Goal: Task Accomplishment & Management: Manage account settings

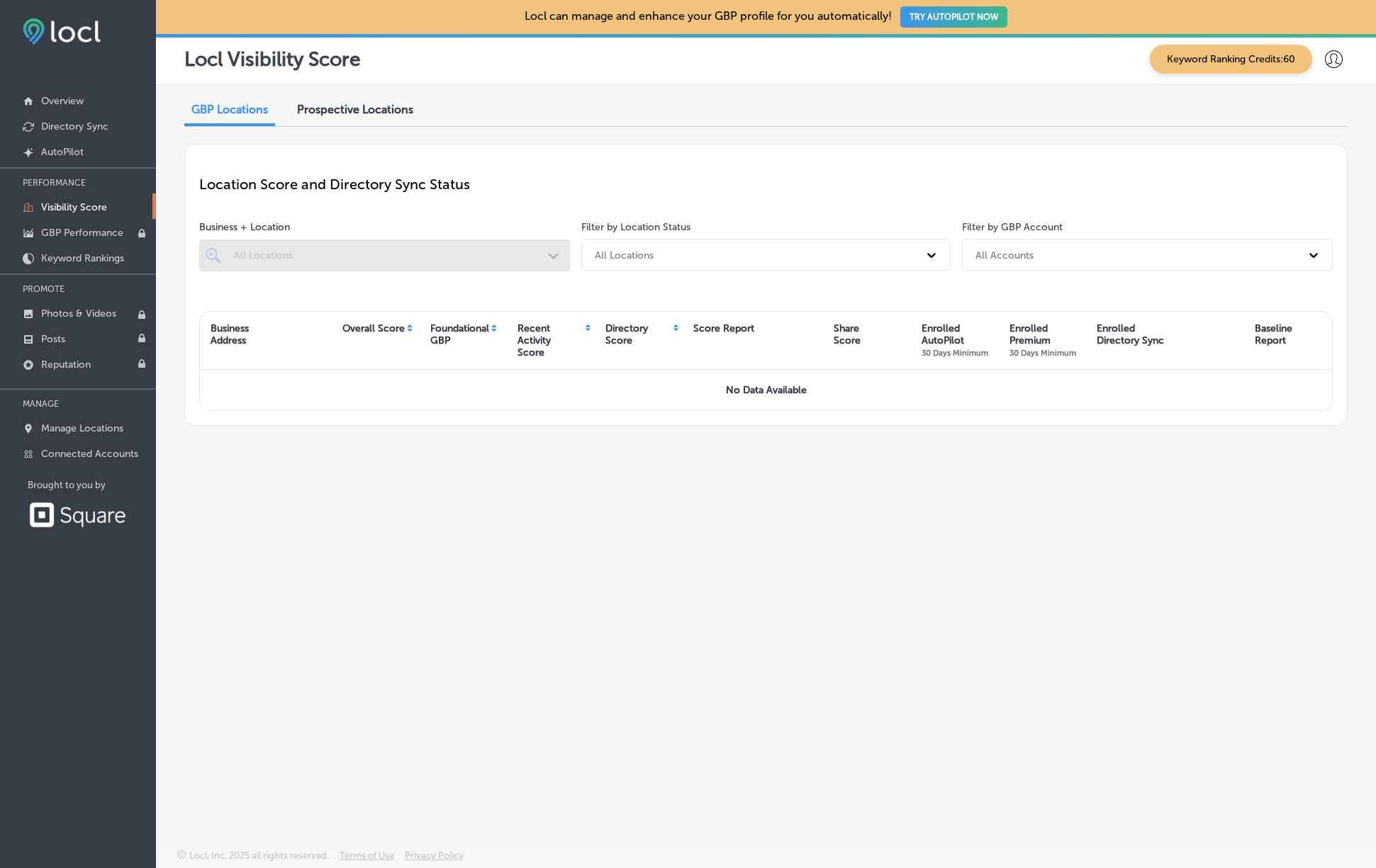
click at [411, 247] on div at bounding box center [384, 255] width 371 height 32
click at [74, 98] on p "Overview" at bounding box center [62, 100] width 42 height 12
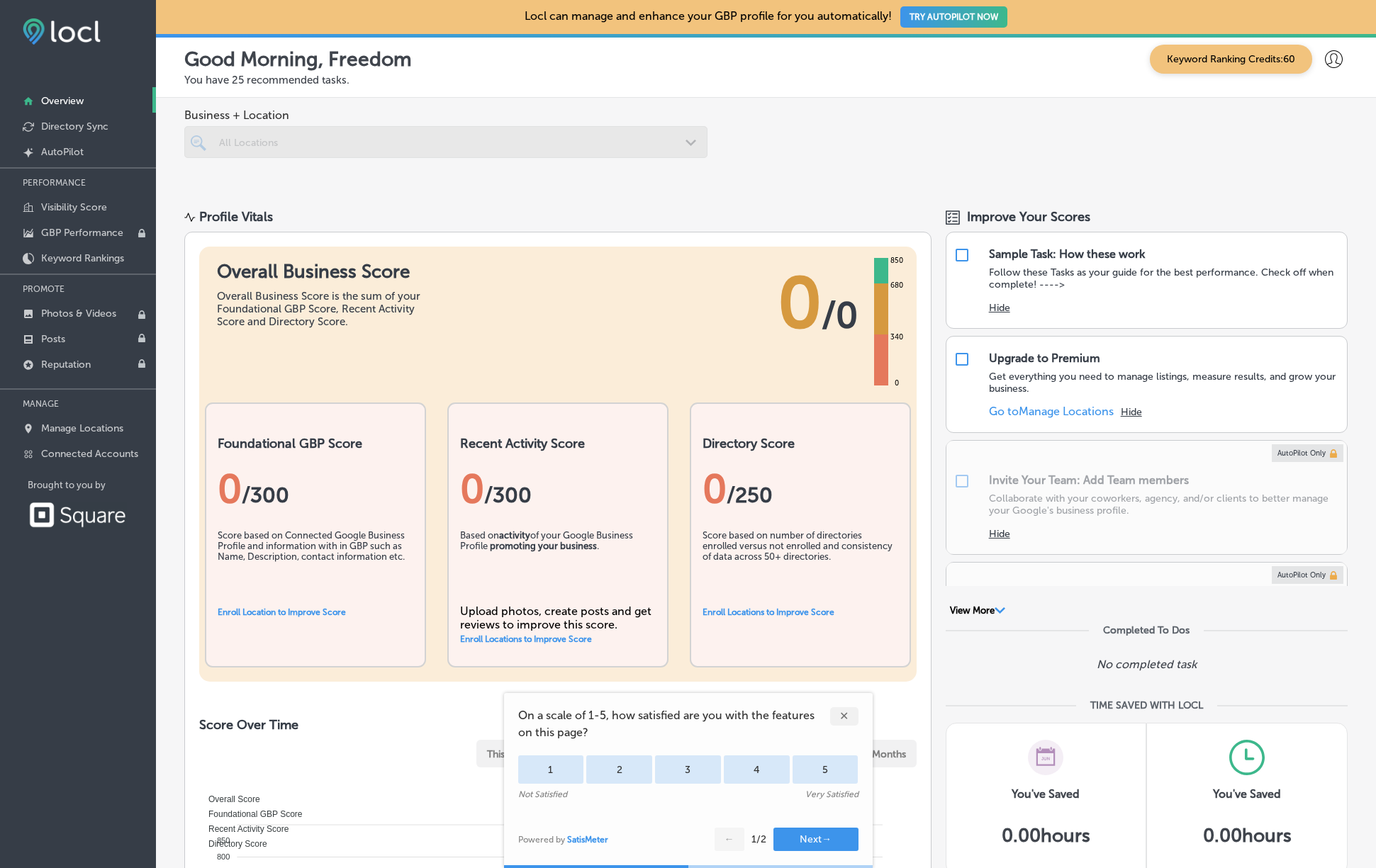
click at [251, 144] on div at bounding box center [446, 142] width 523 height 32
click at [696, 136] on div at bounding box center [446, 142] width 523 height 32
click at [77, 125] on p "Directory Sync" at bounding box center [75, 126] width 68 height 12
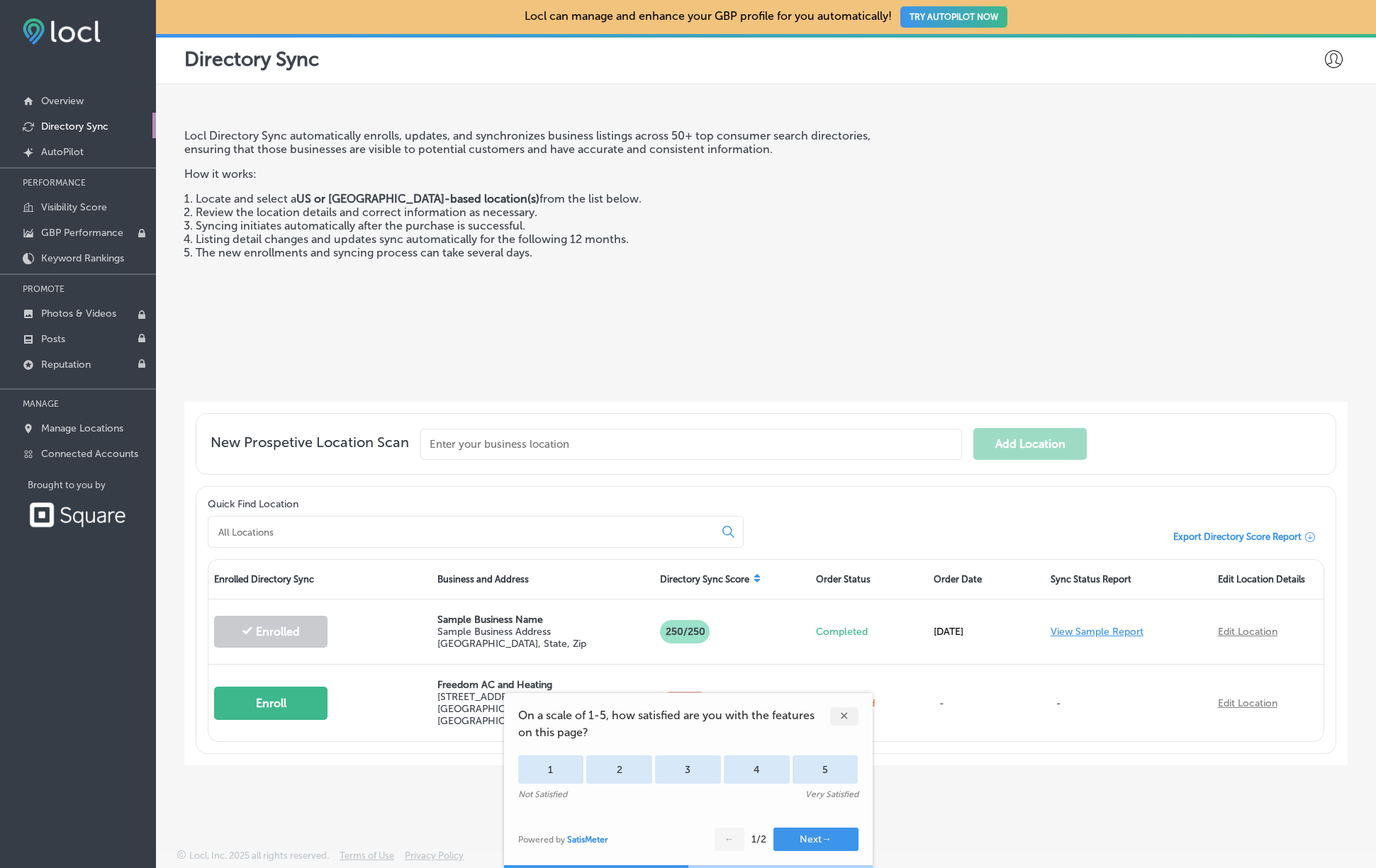
click at [844, 714] on div "✕" at bounding box center [844, 716] width 29 height 18
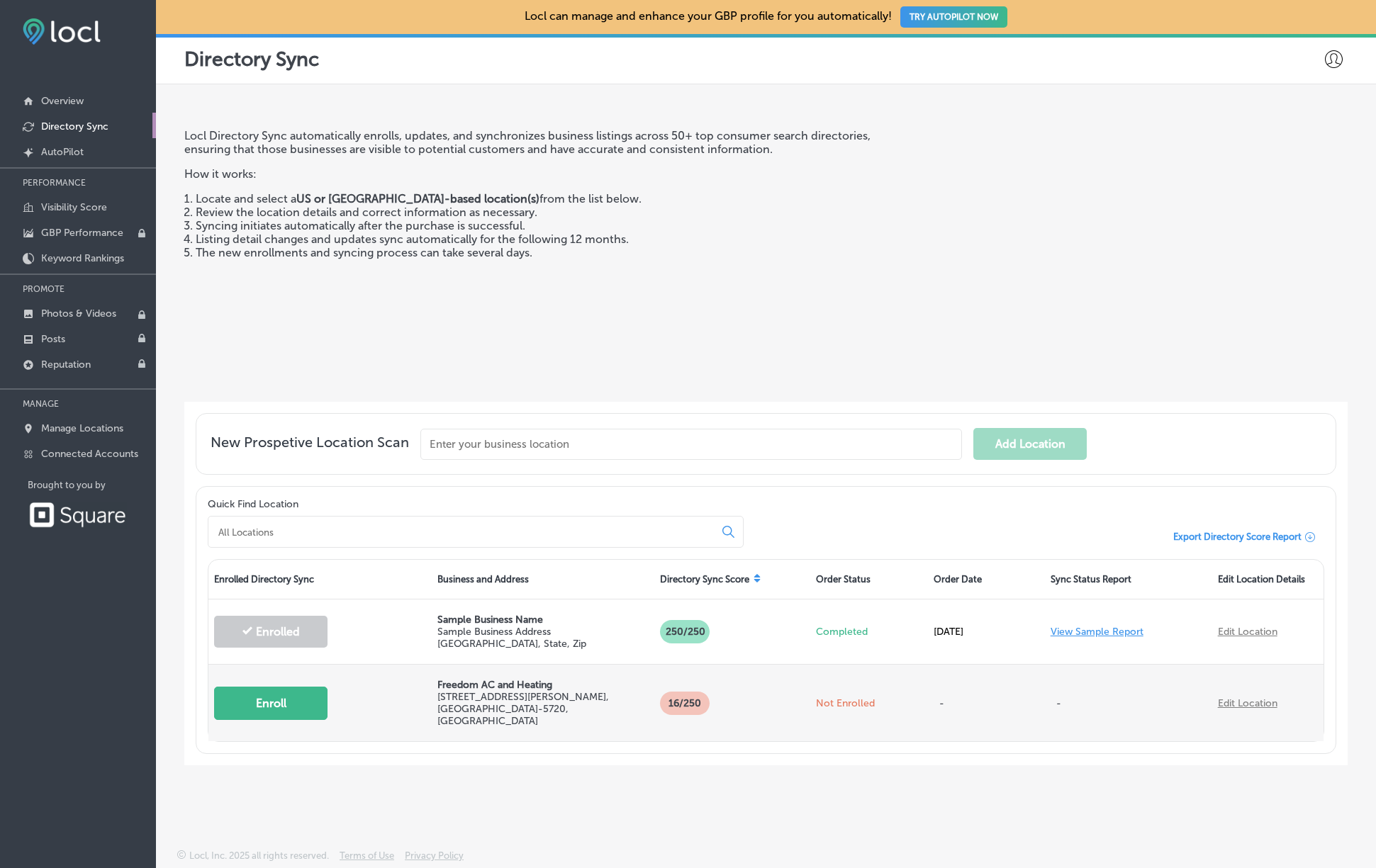
click at [1260, 698] on link "Edit Location" at bounding box center [1247, 703] width 60 height 12
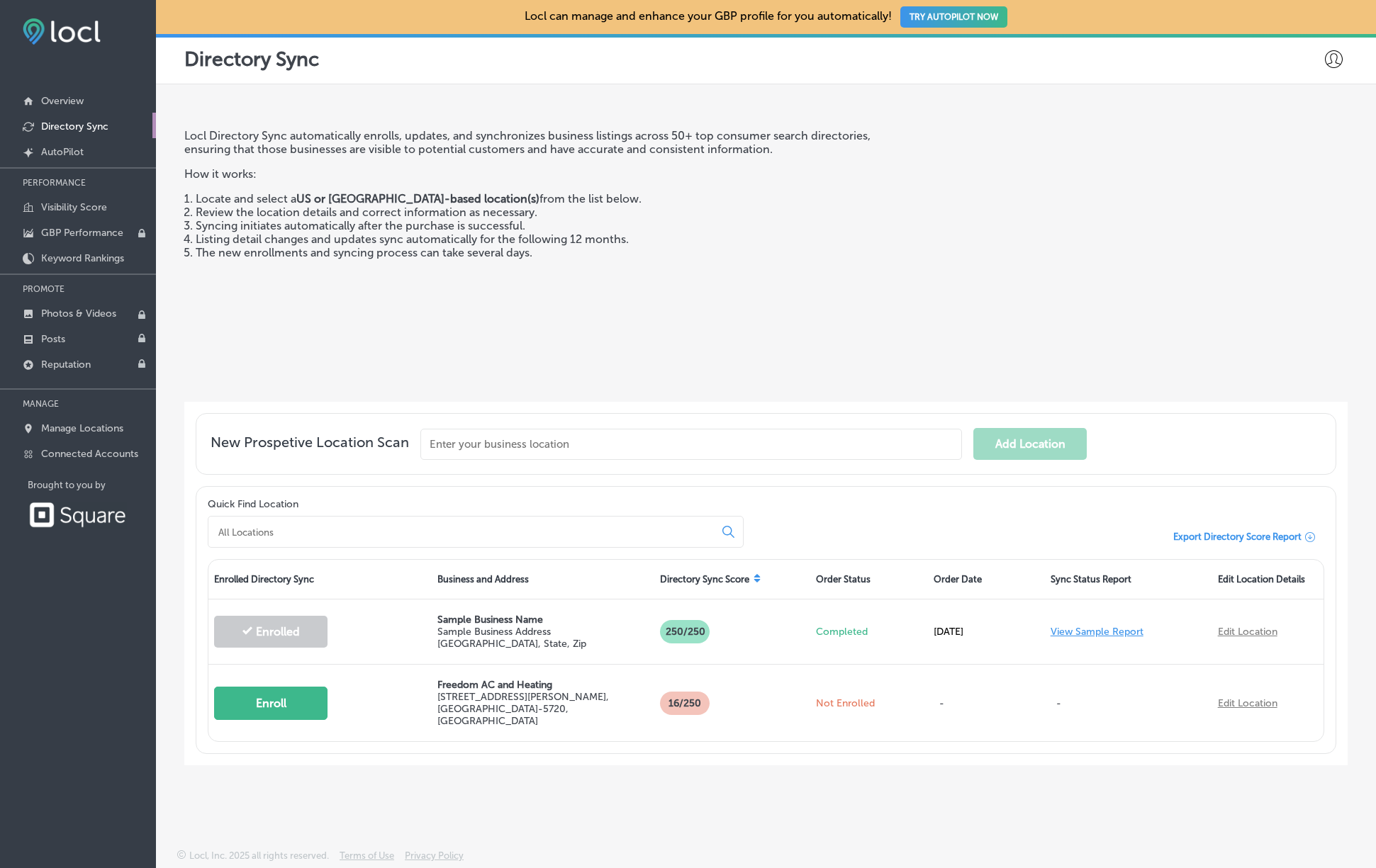
click at [476, 447] on input "text" at bounding box center [691, 444] width 541 height 31
click at [771, 449] on input "text" at bounding box center [691, 444] width 541 height 31
click at [76, 428] on p "Manage Locations" at bounding box center [82, 428] width 82 height 12
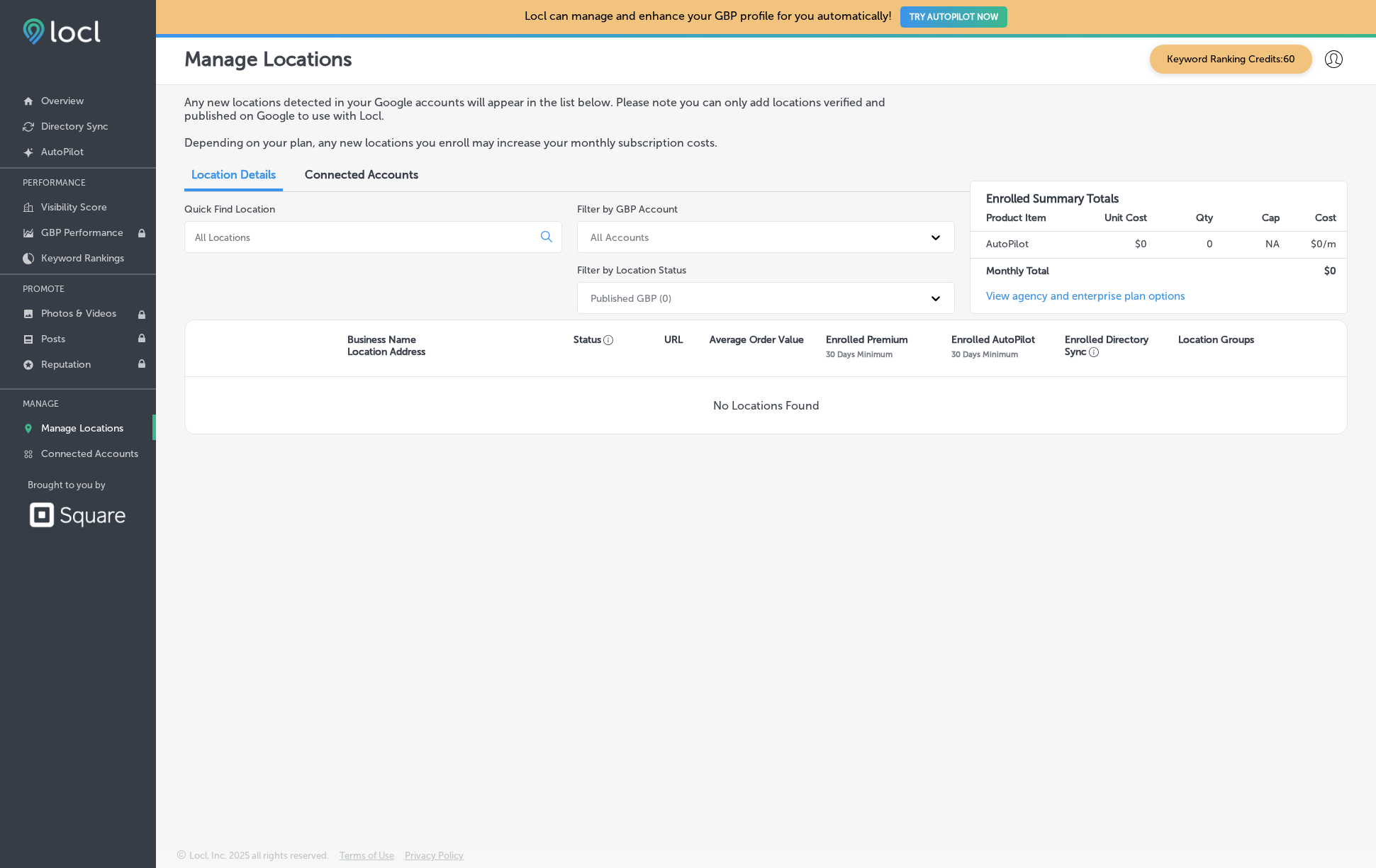
click at [368, 165] on div "Connected Accounts" at bounding box center [361, 176] width 134 height 30
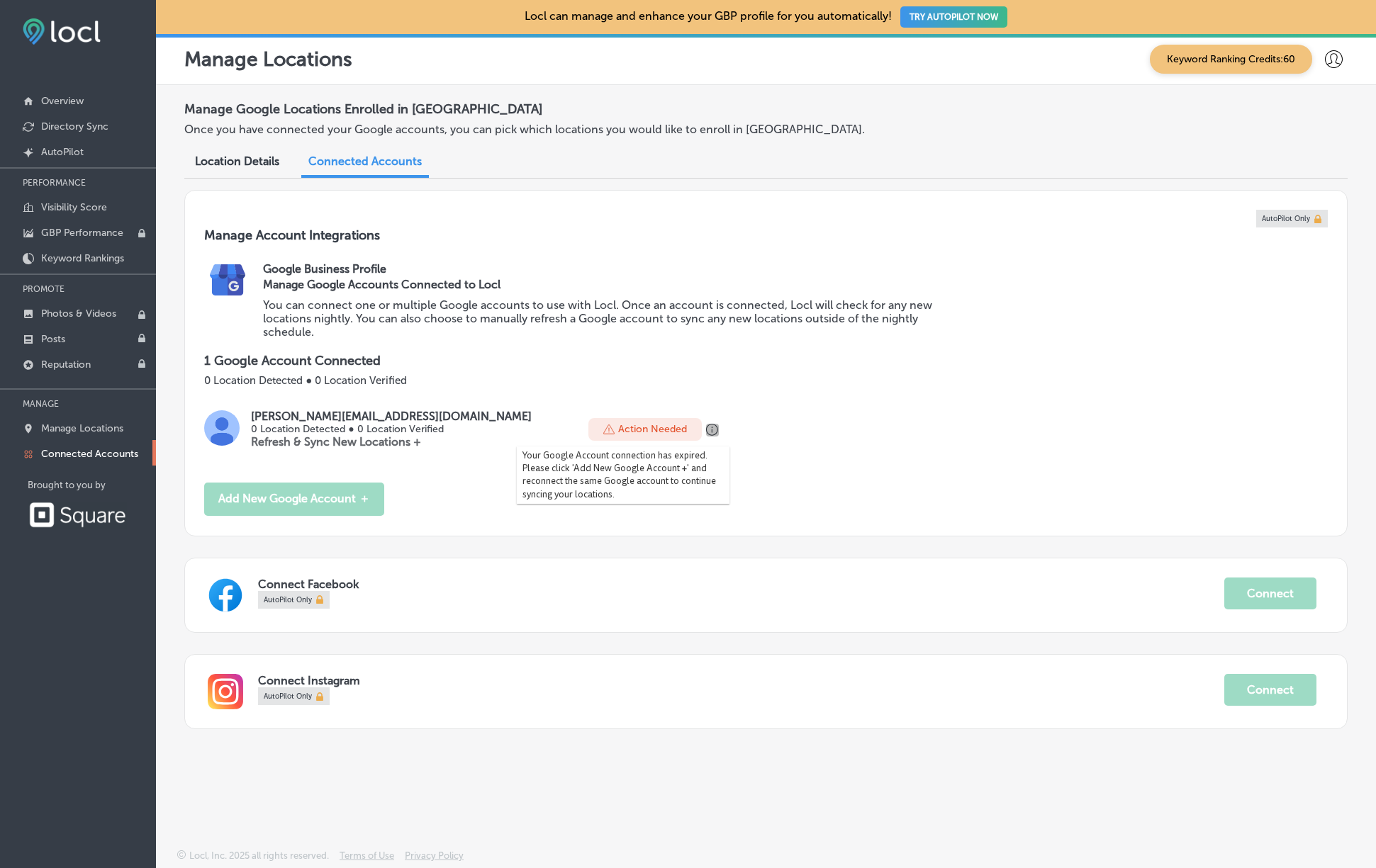
click at [706, 432] on icon "button" at bounding box center [712, 430] width 13 height 13
click at [618, 429] on p "Action Needed" at bounding box center [653, 429] width 68 height 12
click at [1312, 212] on link at bounding box center [1291, 219] width 71 height 18
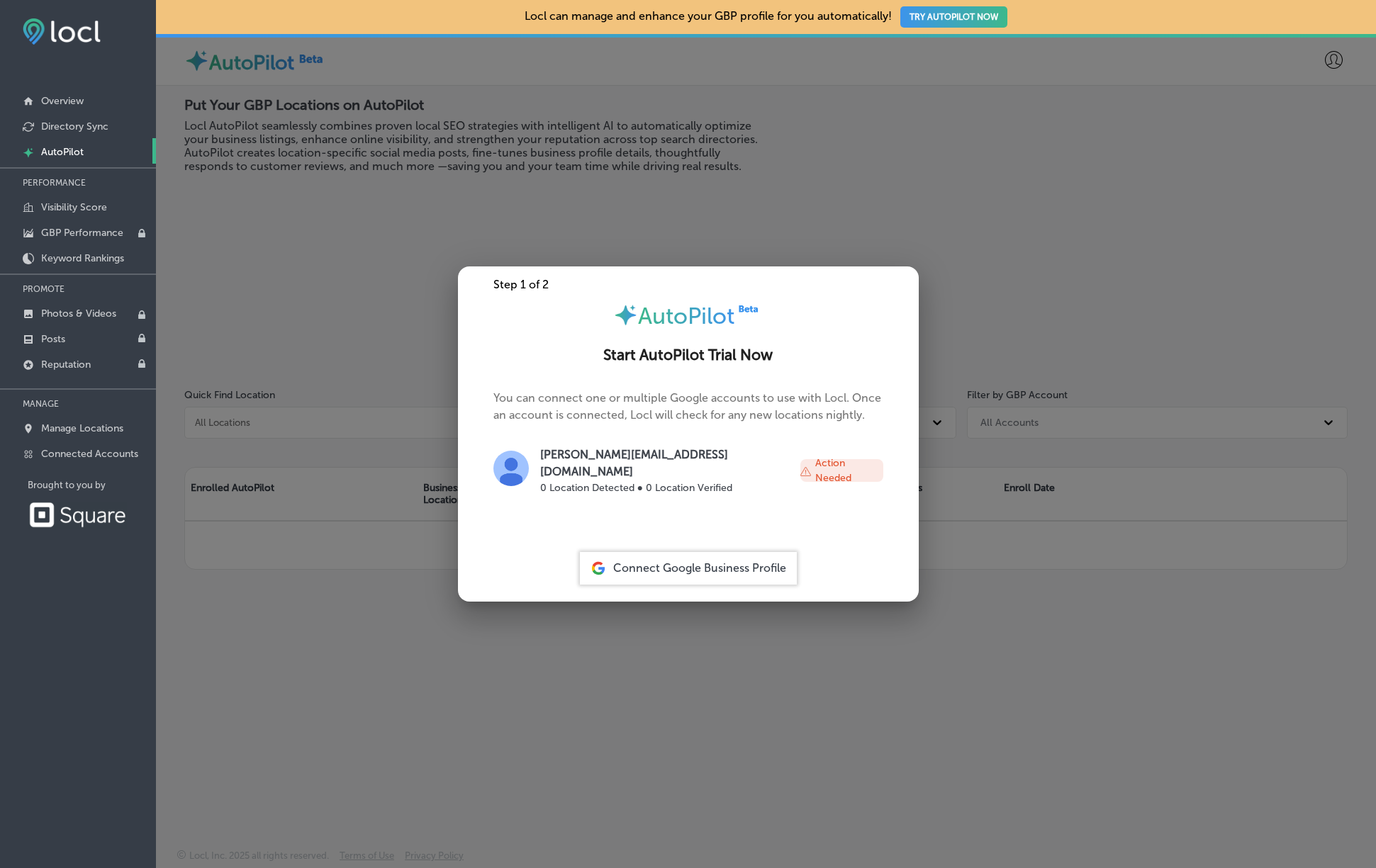
click at [771, 559] on div "Connect Google Business Profile" at bounding box center [688, 568] width 217 height 33
click at [628, 567] on span "Connect Google Business Profile" at bounding box center [699, 567] width 173 height 14
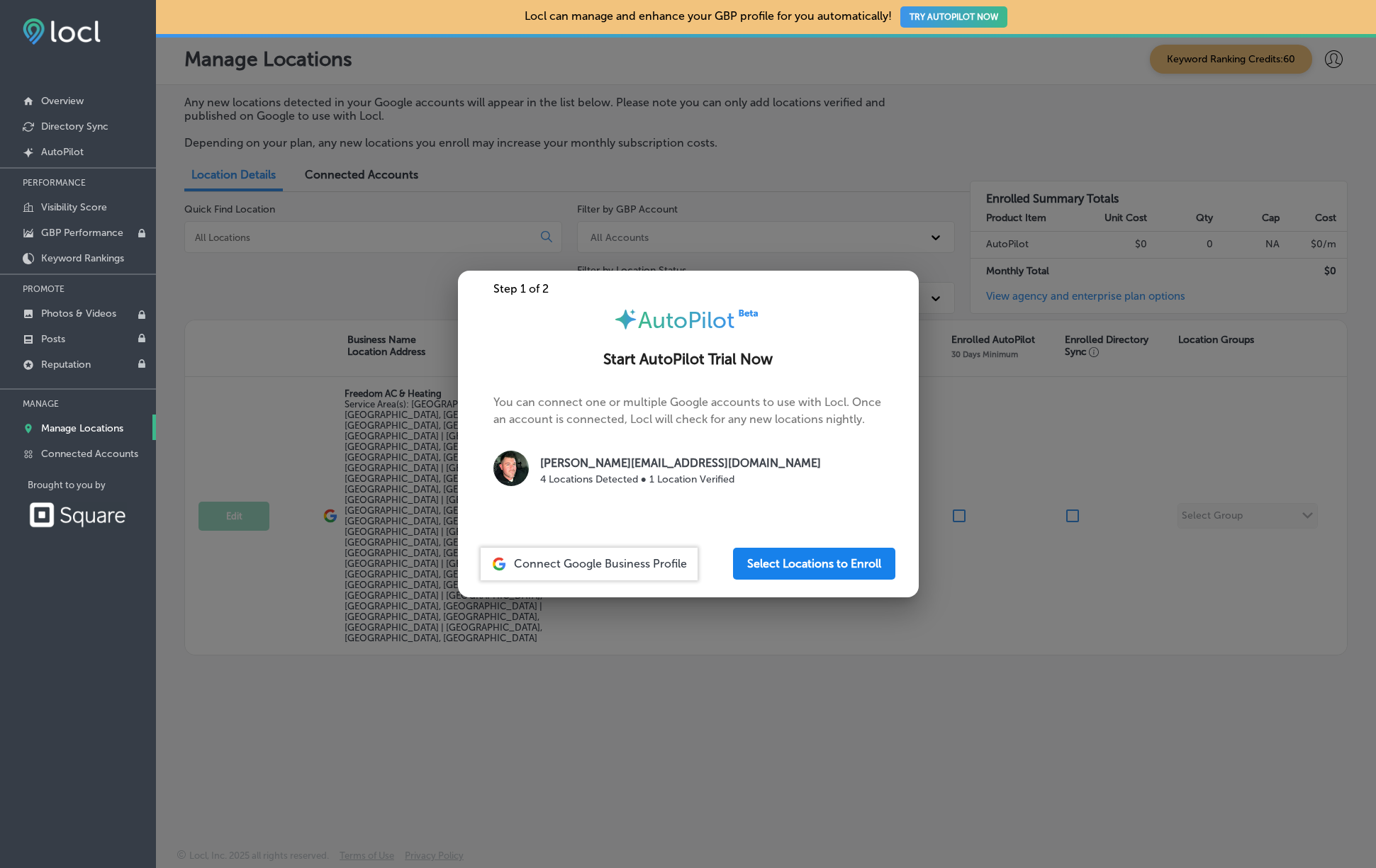
click at [839, 570] on button "Select Locations to Enroll" at bounding box center [814, 563] width 162 height 32
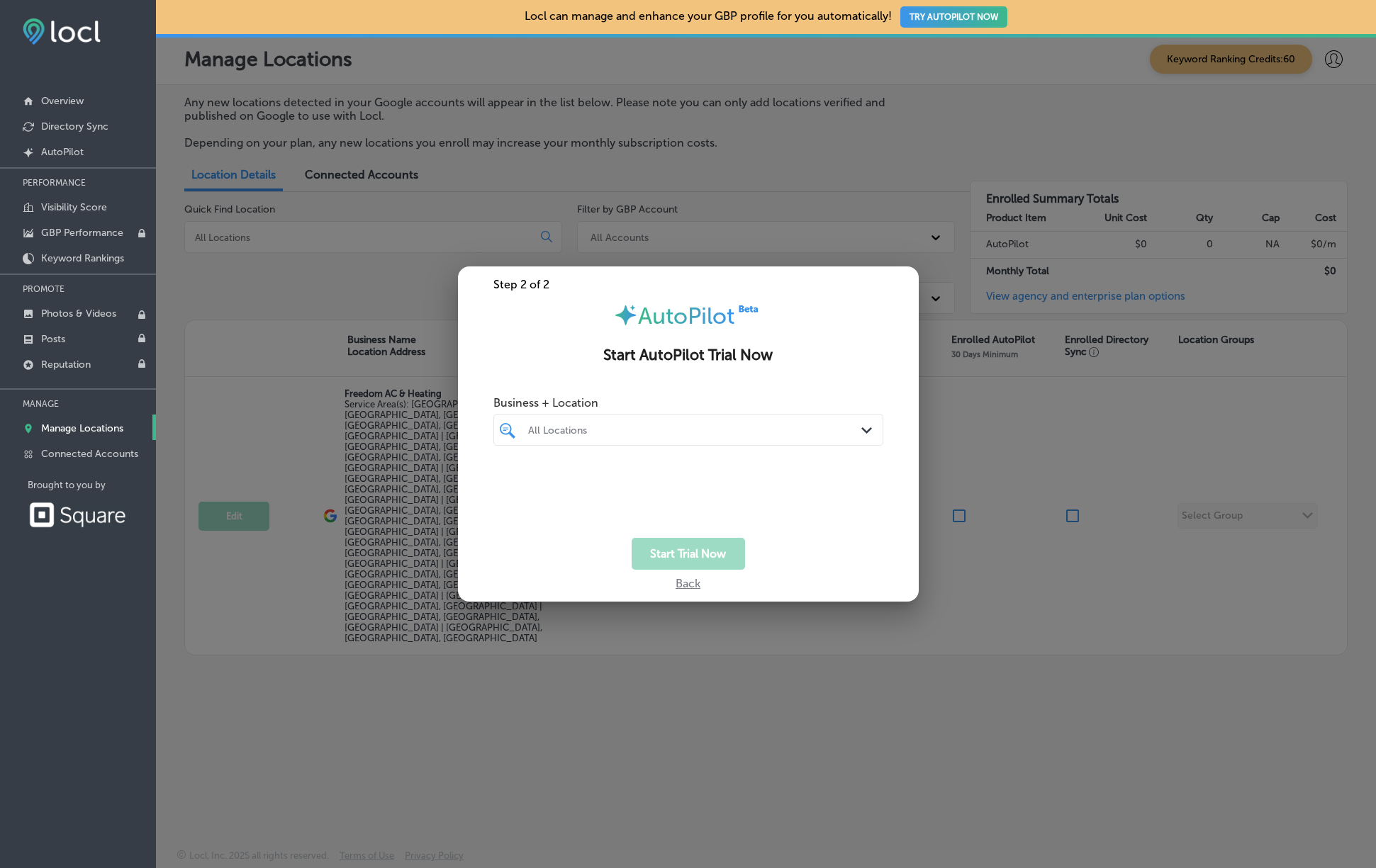
click at [769, 430] on div "All Locations" at bounding box center [695, 430] width 334 height 12
click at [509, 485] on input "checkbox" at bounding box center [510, 483] width 17 height 17
click at [807, 486] on div "Freedom AC & Heating [GEOGRAPHIC_DATA], [GEOGRAPHIC_DATA], [GEOGRAPHIC_DATA] | …" at bounding box center [669, 481] width 287 height 12
click at [778, 477] on div "Freedom AC & Heating [GEOGRAPHIC_DATA], [GEOGRAPHIC_DATA], [GEOGRAPHIC_DATA] | …" at bounding box center [669, 481] width 287 height 12
click at [701, 559] on button "Start Trial Now" at bounding box center [688, 554] width 113 height 32
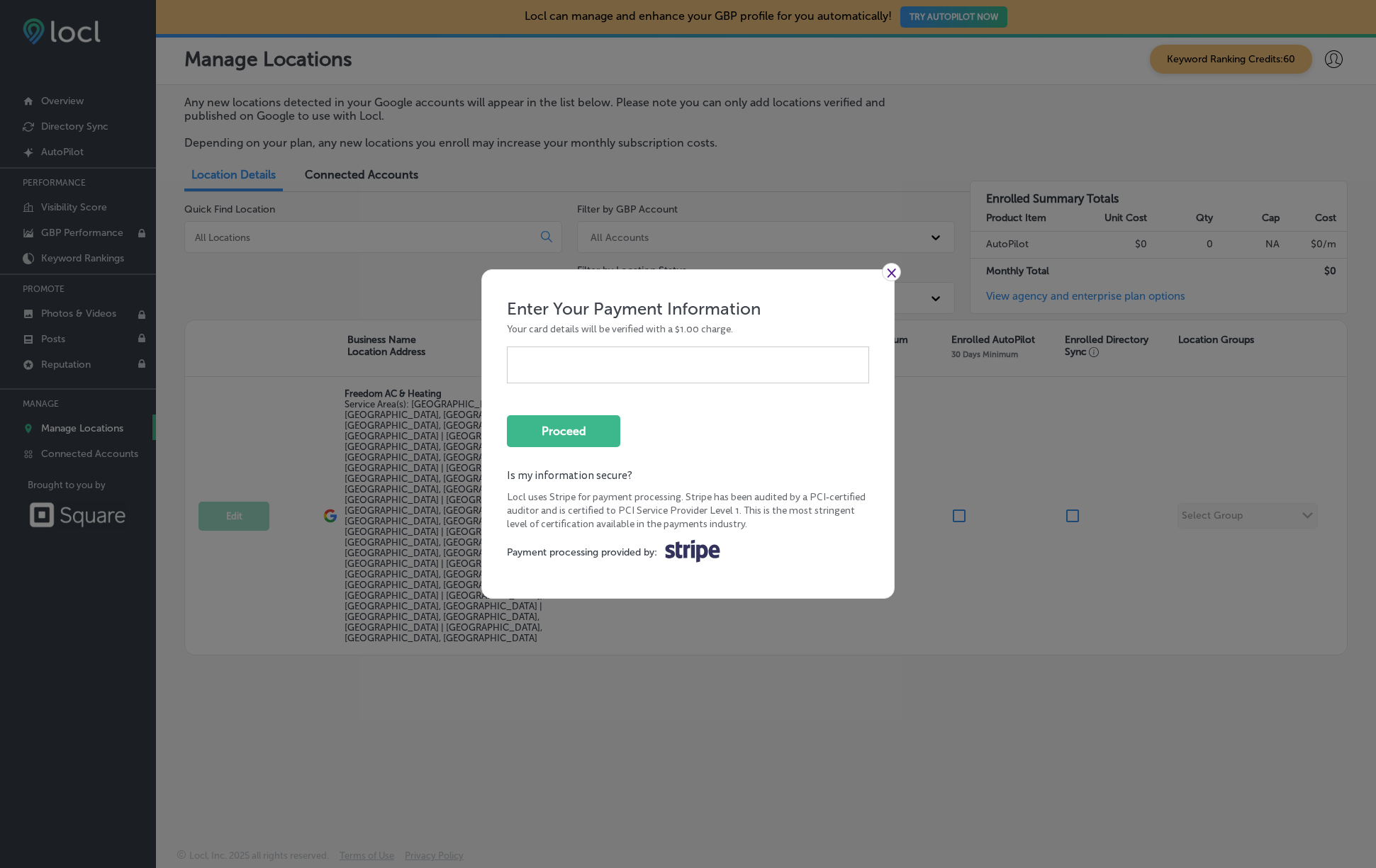
click at [886, 272] on link "×" at bounding box center [891, 271] width 19 height 18
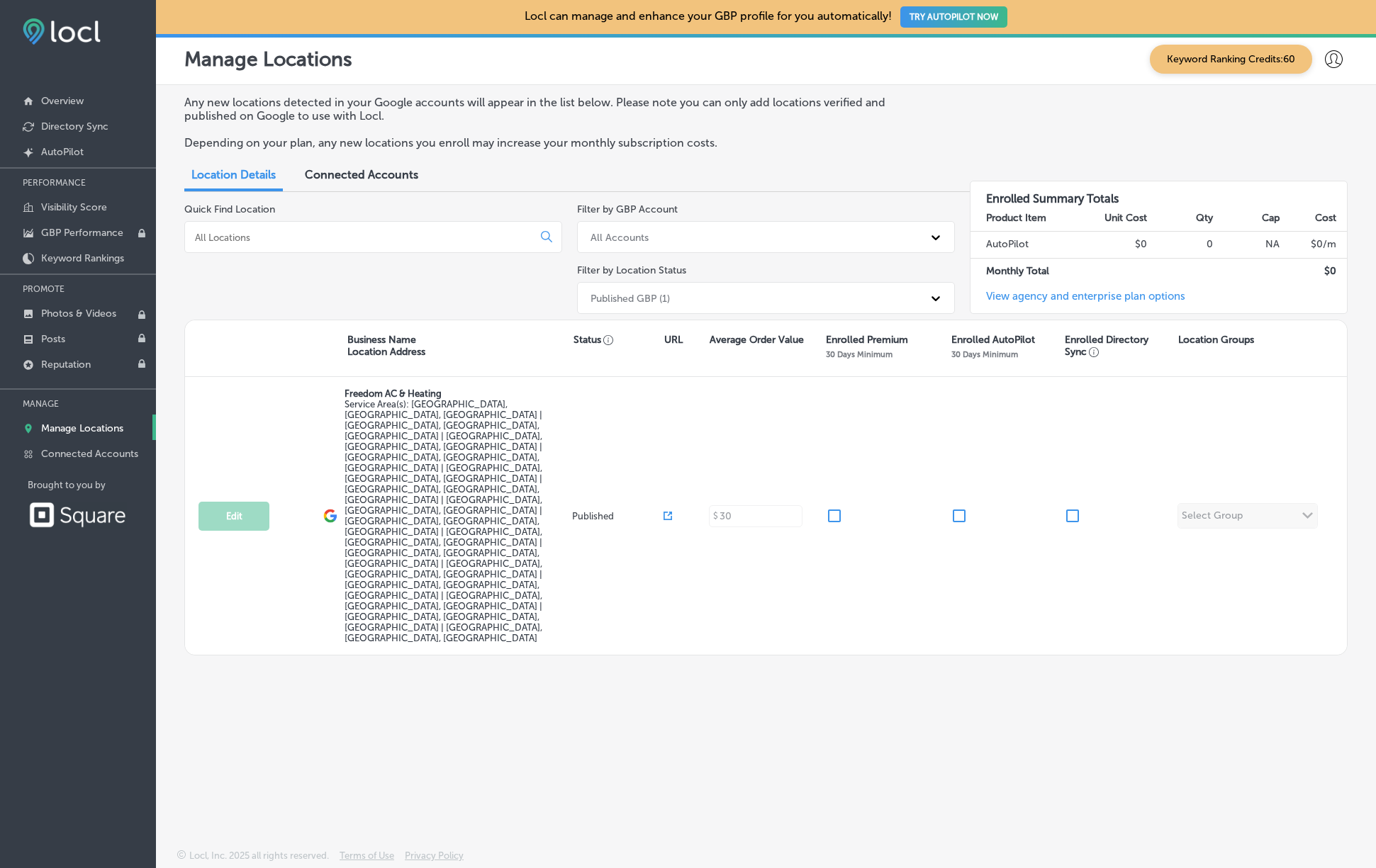
click at [560, 553] on div "Any new locations detected in your Google accounts will appear in the list belo…" at bounding box center [766, 434] width 1220 height 697
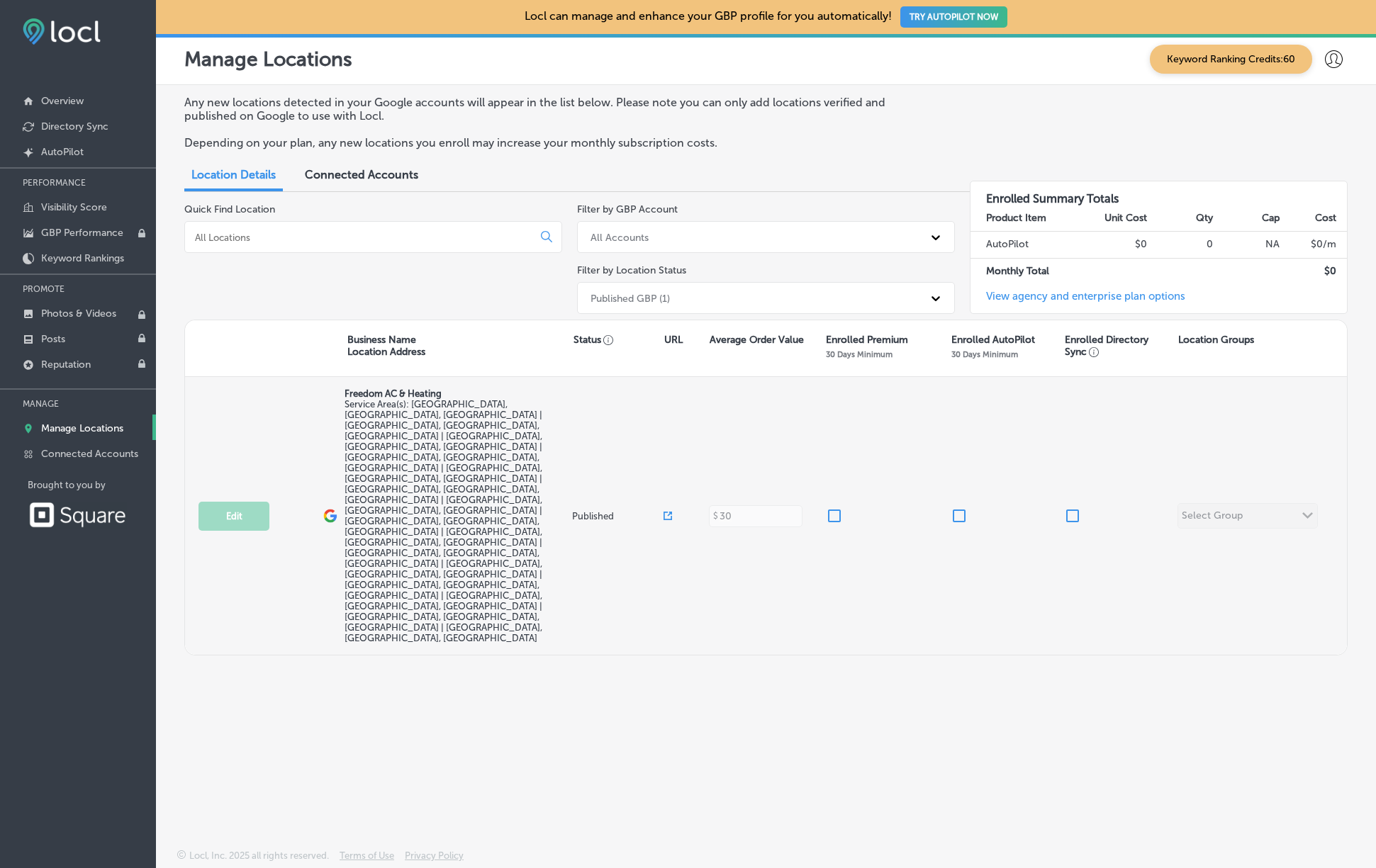
click at [1073, 508] on input "checkbox" at bounding box center [1072, 516] width 17 height 17
checkbox input "true"
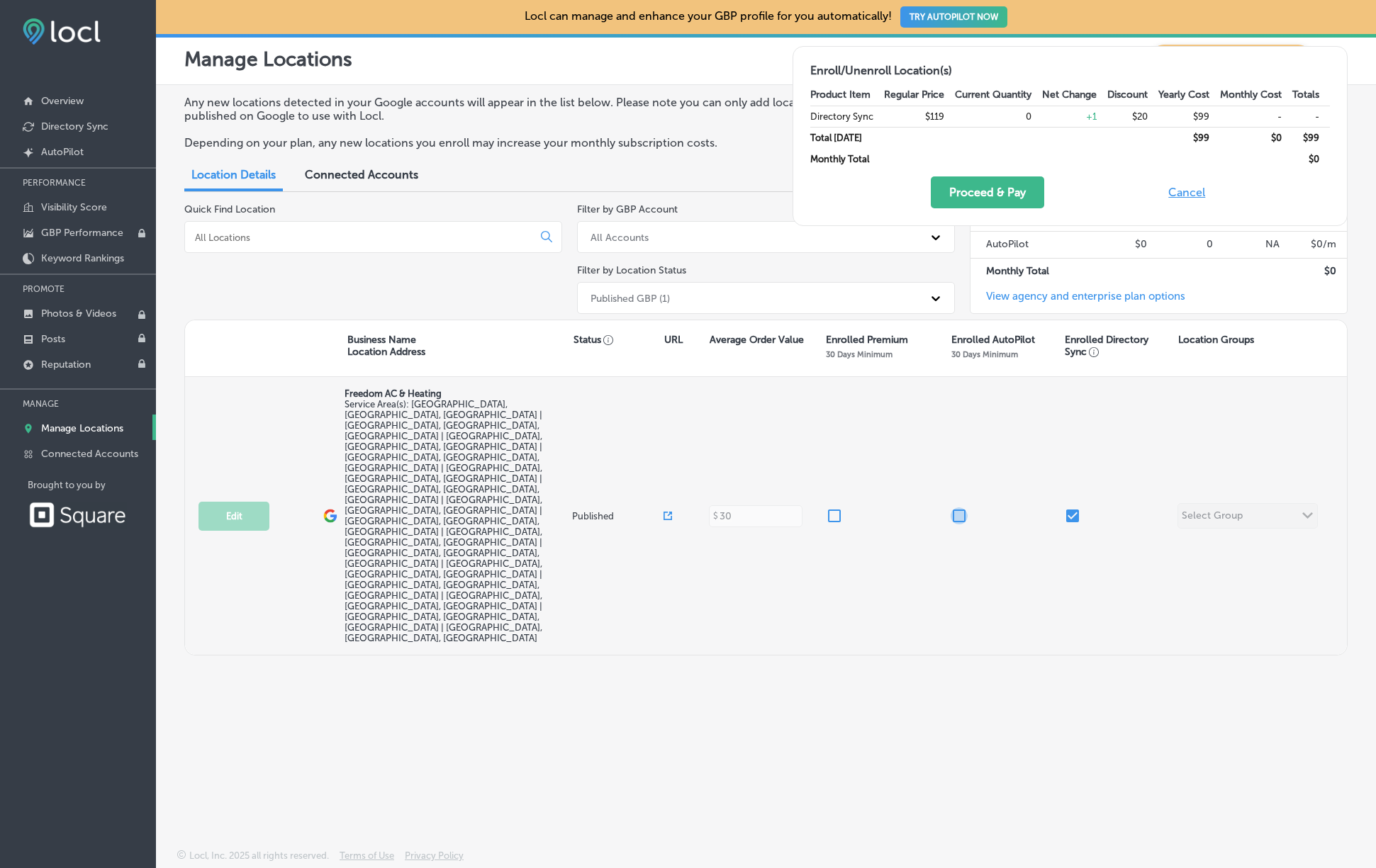
click at [956, 508] on input "checkbox" at bounding box center [958, 516] width 17 height 17
checkbox input "false"
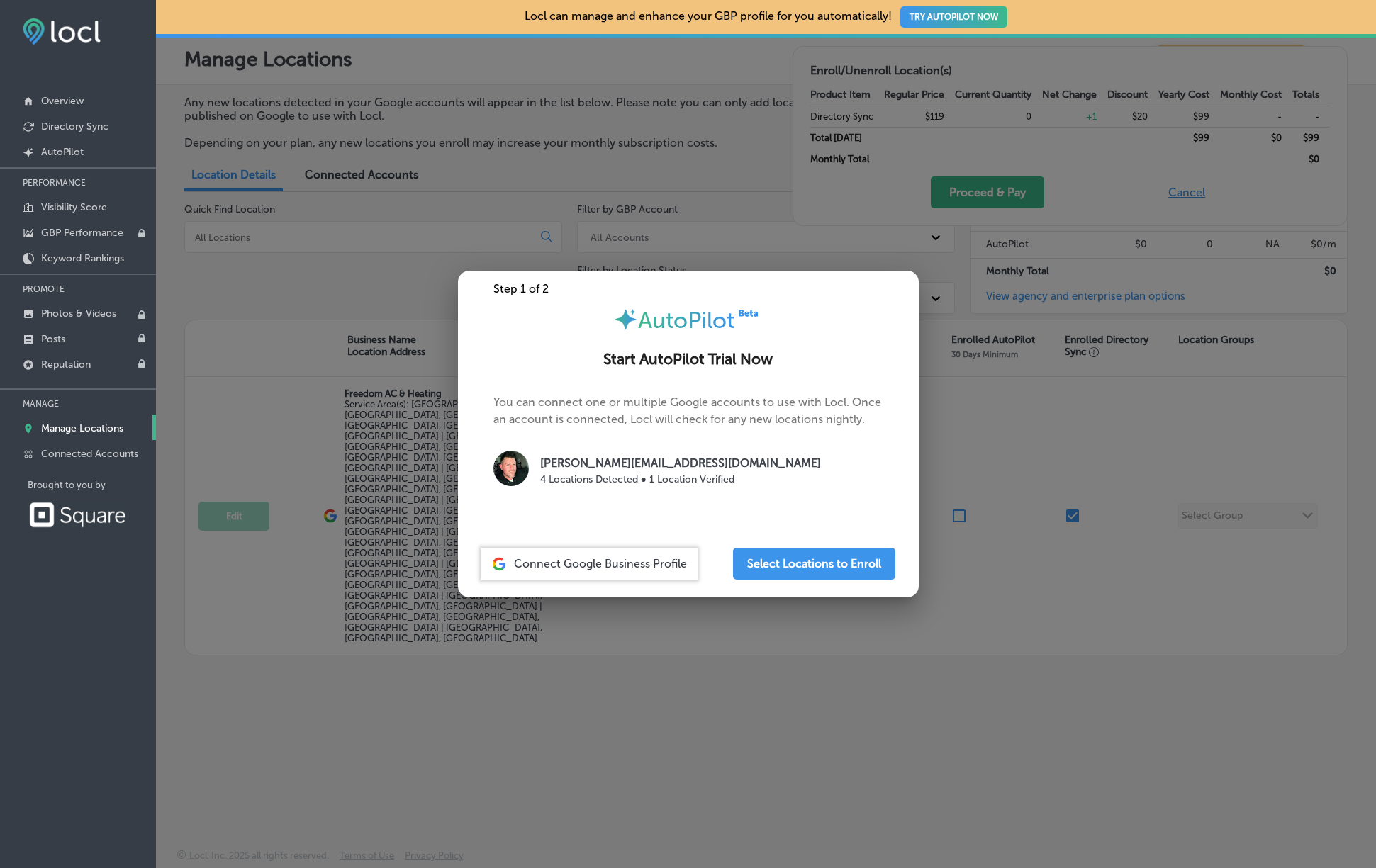
click at [941, 508] on div at bounding box center [688, 434] width 1376 height 868
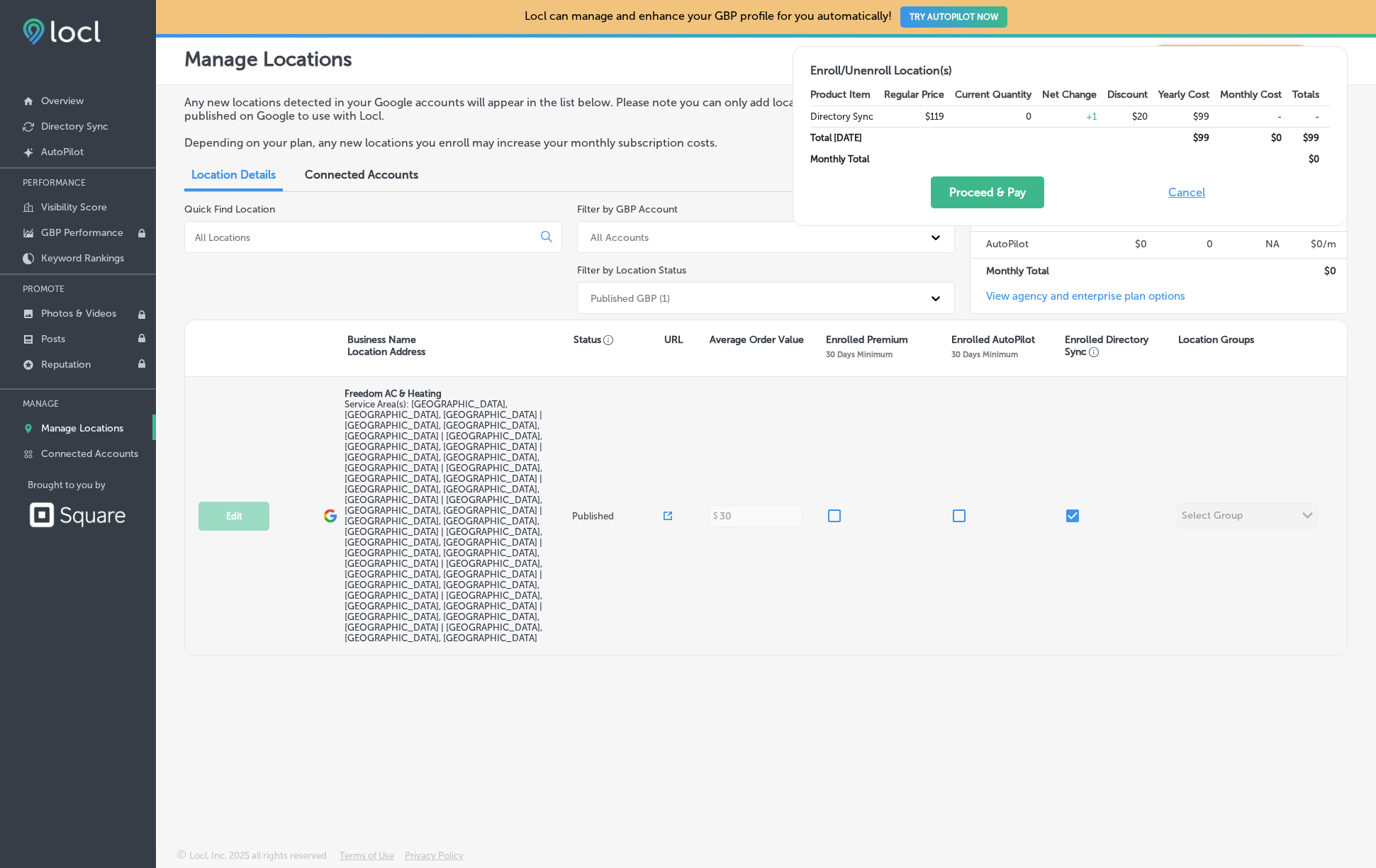
click at [836, 508] on input "checkbox" at bounding box center [834, 516] width 17 height 17
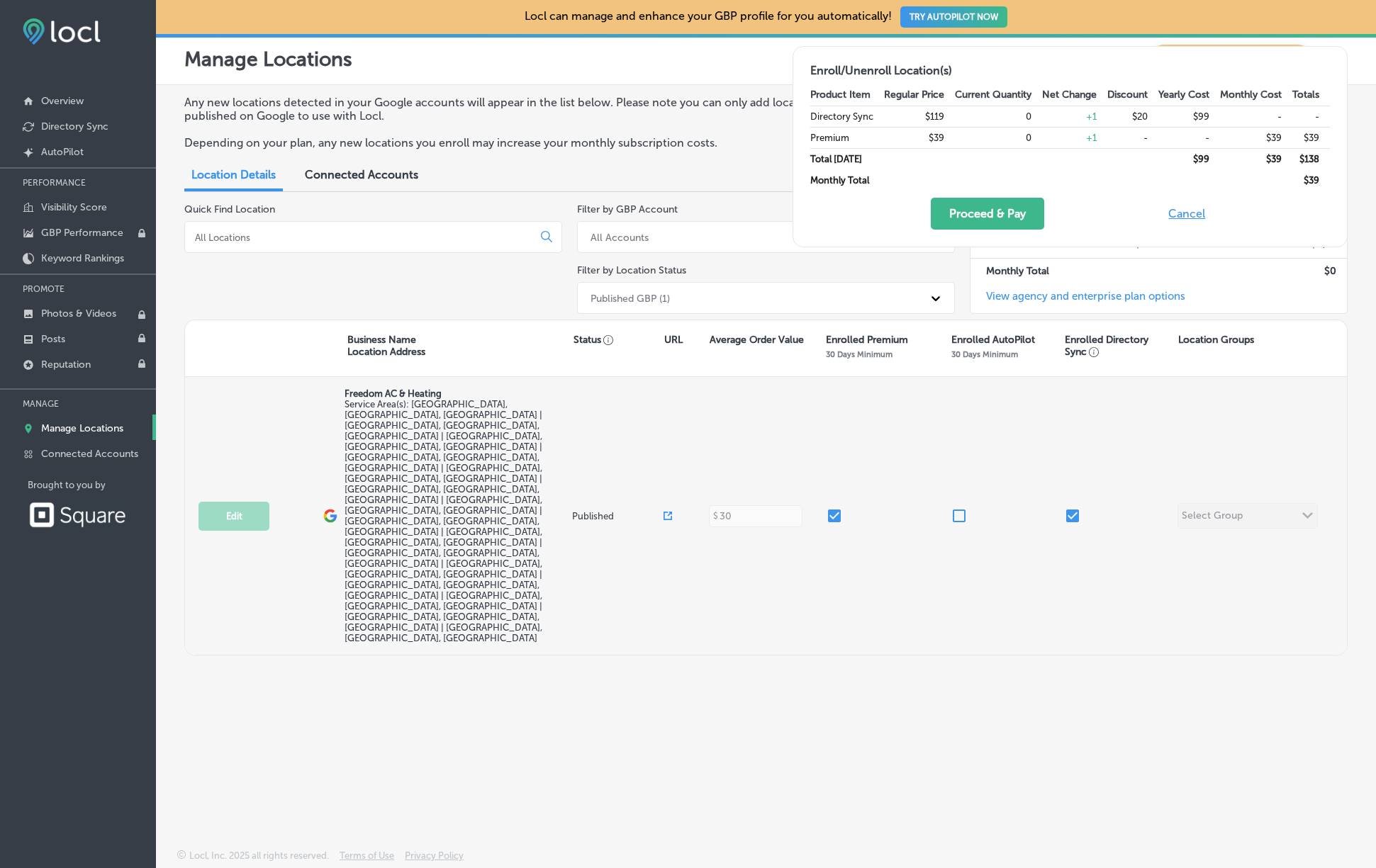
click at [836, 508] on input "checkbox" at bounding box center [834, 516] width 17 height 17
checkbox input "false"
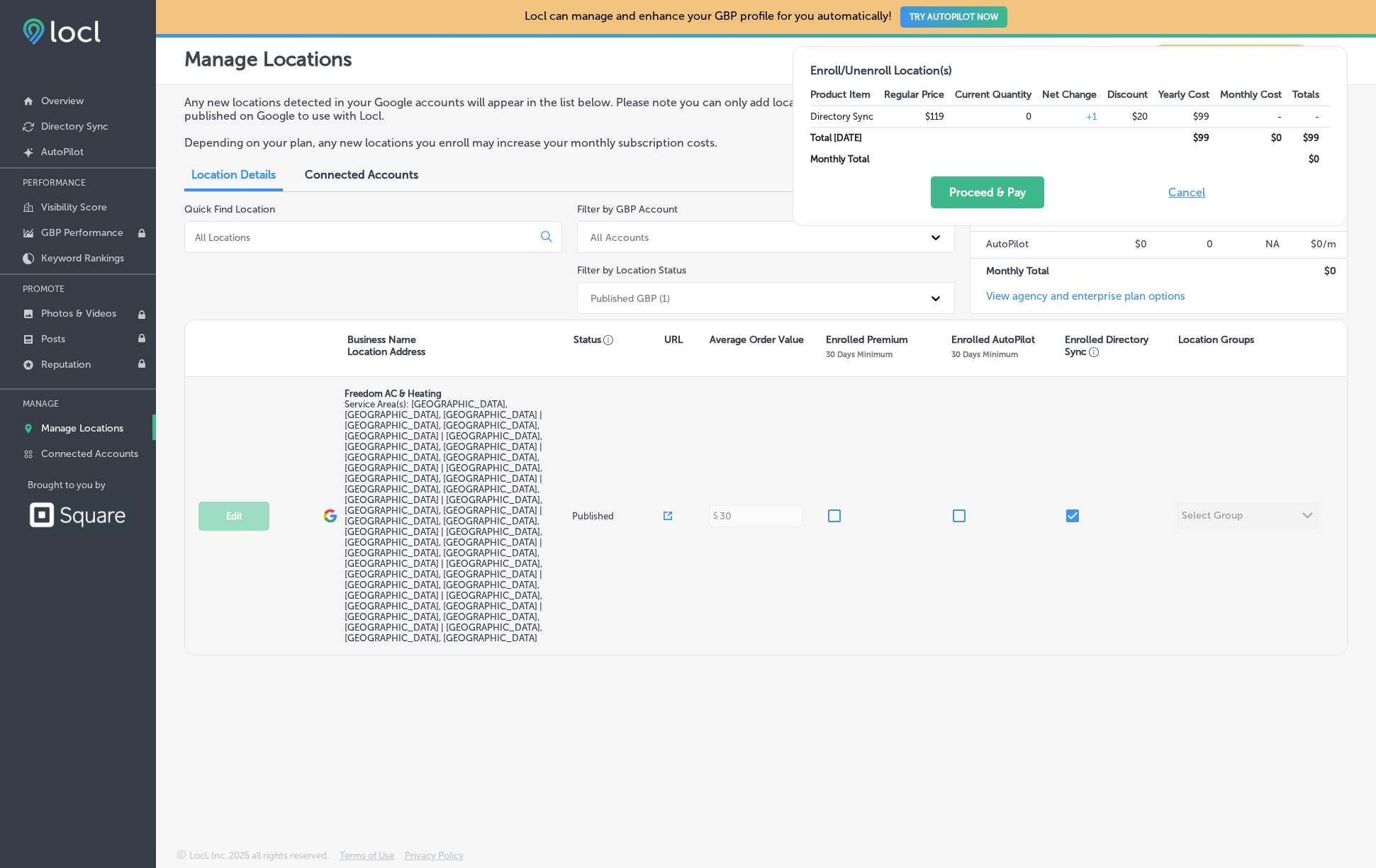
click at [1277, 426] on div "Edit This location is not published yet. Freedom AC & Heating Service Area(s): …" at bounding box center [766, 516] width 1162 height 278
click at [1305, 426] on div "Edit This location is not published yet. Freedom AC & Heating Service Area(s): …" at bounding box center [766, 516] width 1162 height 278
click at [376, 426] on span "Service Area(s): [GEOGRAPHIC_DATA], [GEOGRAPHIC_DATA], [GEOGRAPHIC_DATA] | [GEO…" at bounding box center [443, 520] width 197 height 244
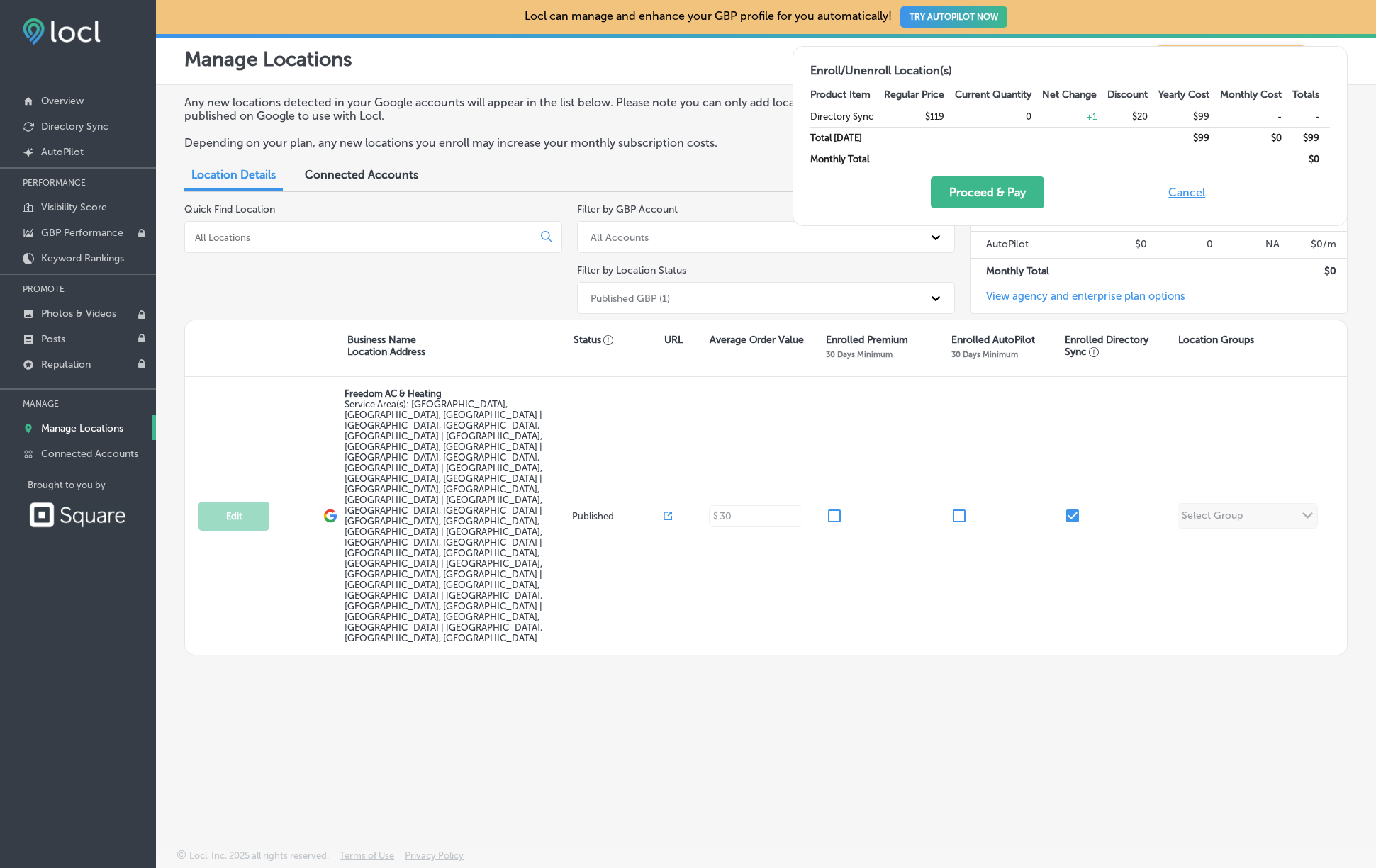
click at [394, 177] on span "Connected Accounts" at bounding box center [361, 174] width 113 height 14
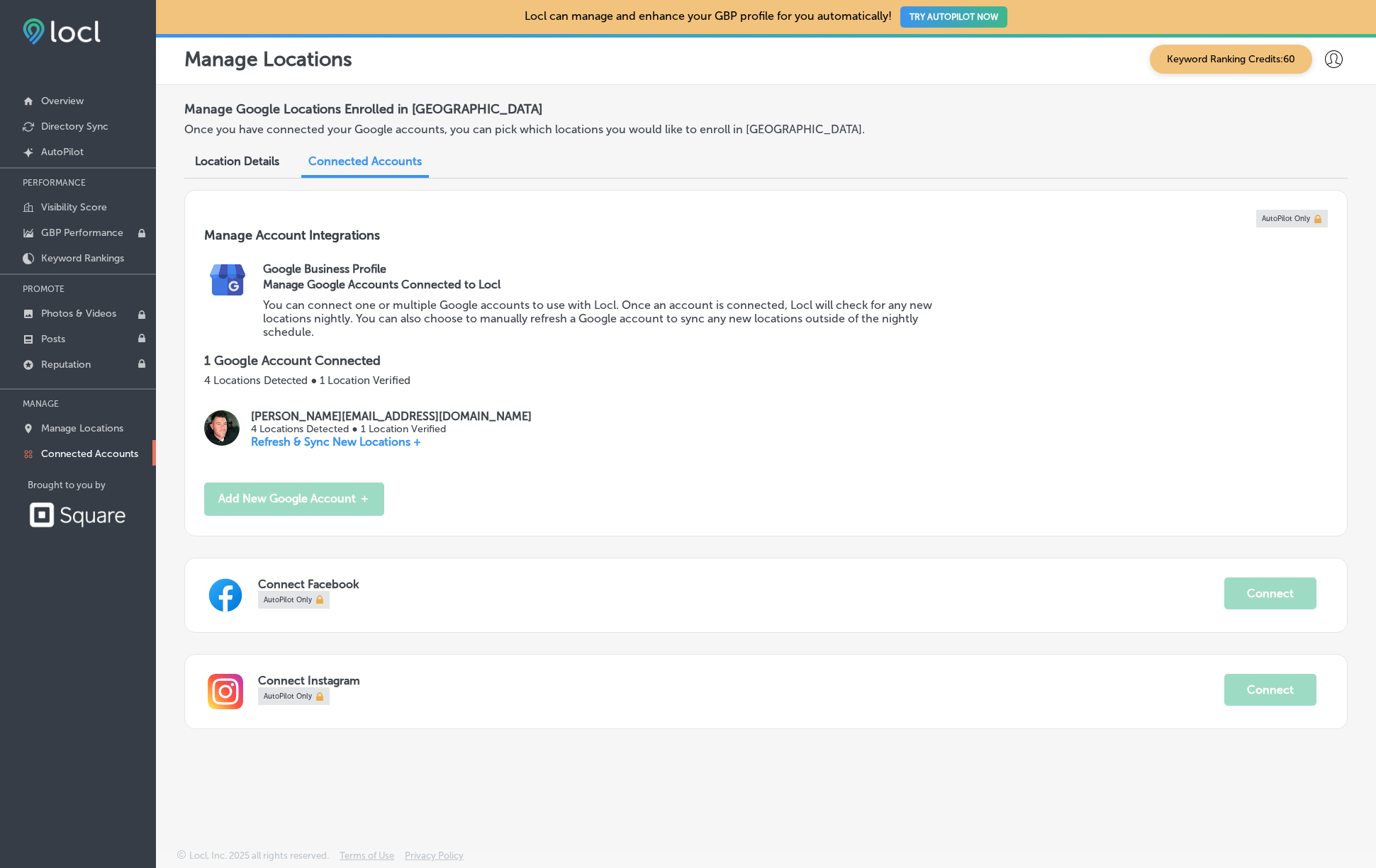
click at [320, 602] on link at bounding box center [294, 599] width 68 height 11
